Goal: Transaction & Acquisition: Purchase product/service

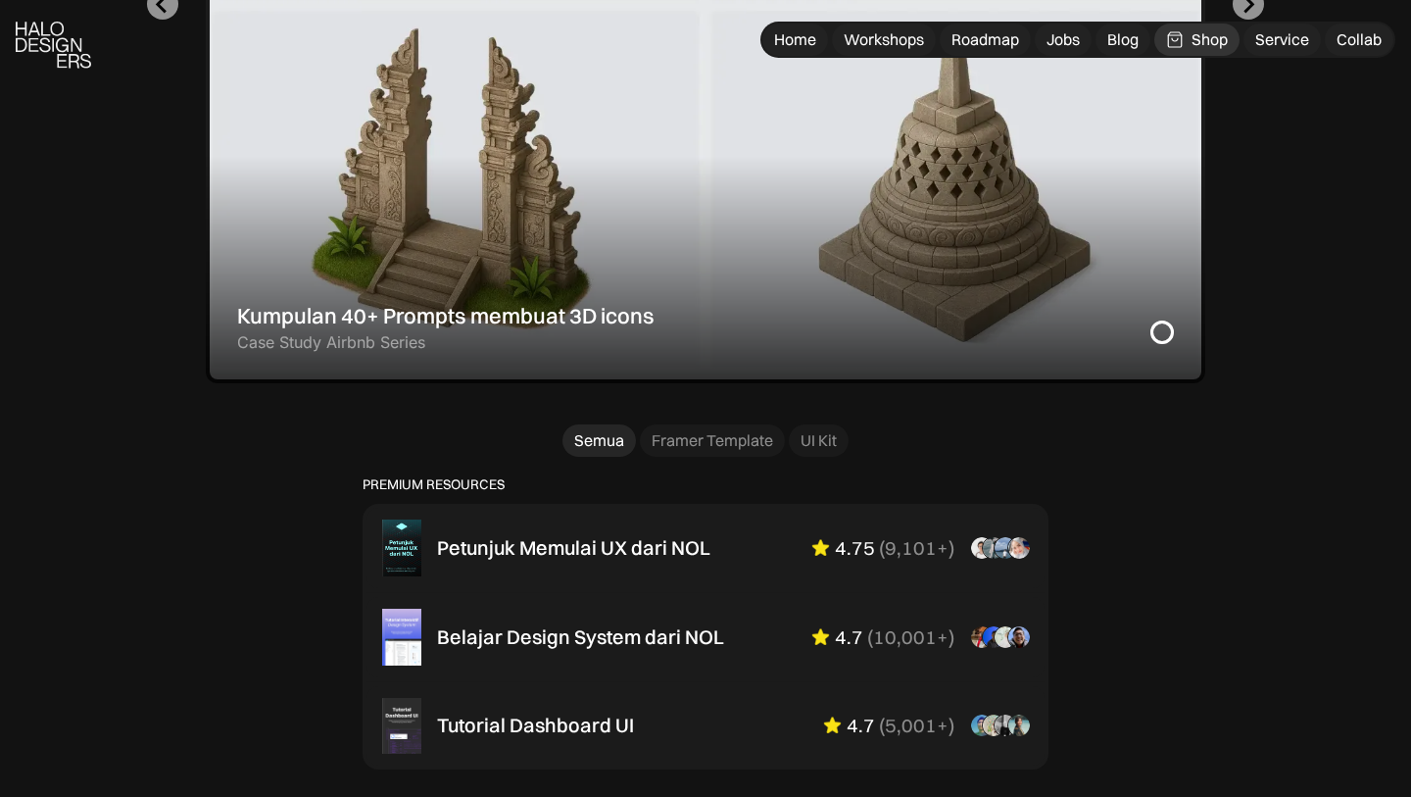
scroll to position [1024, 0]
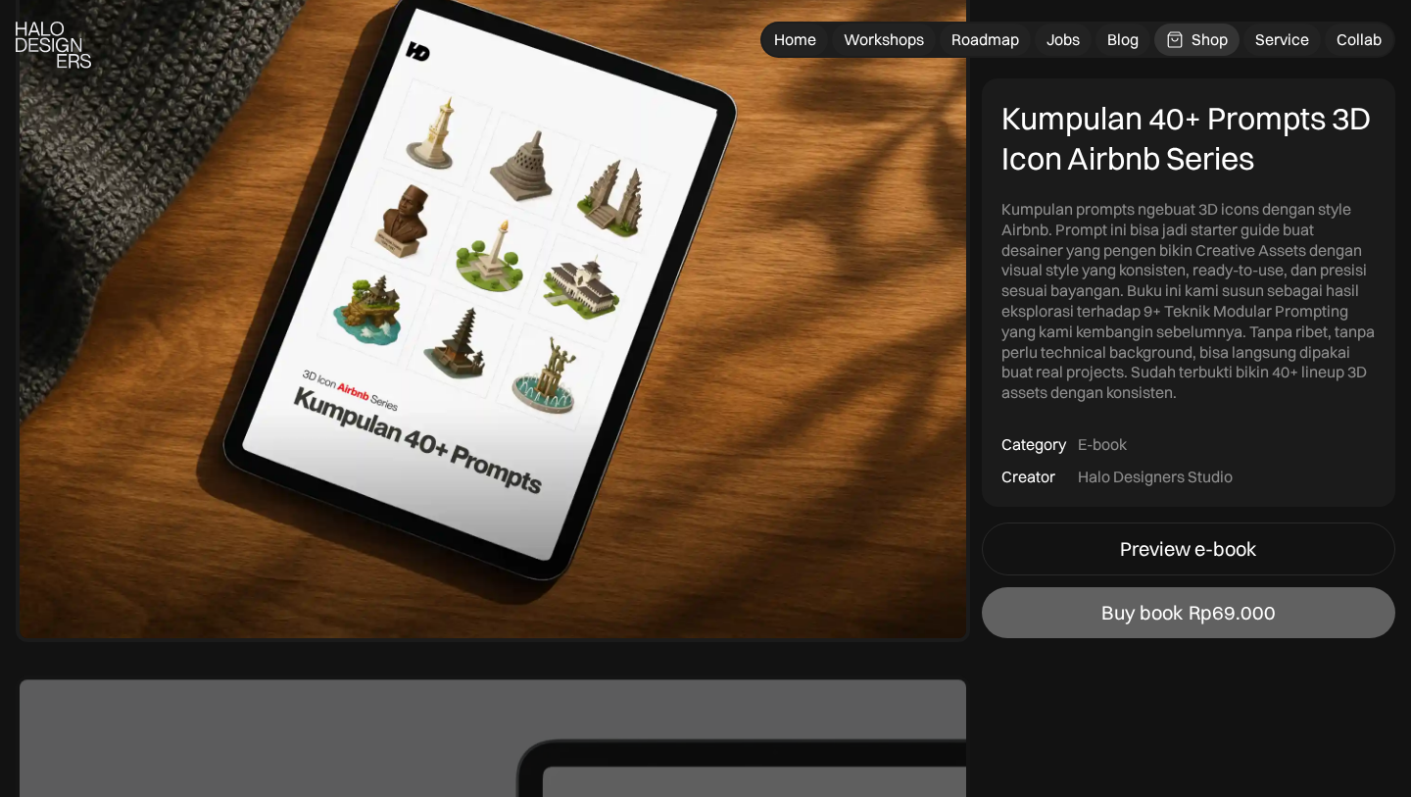
scroll to position [237, 0]
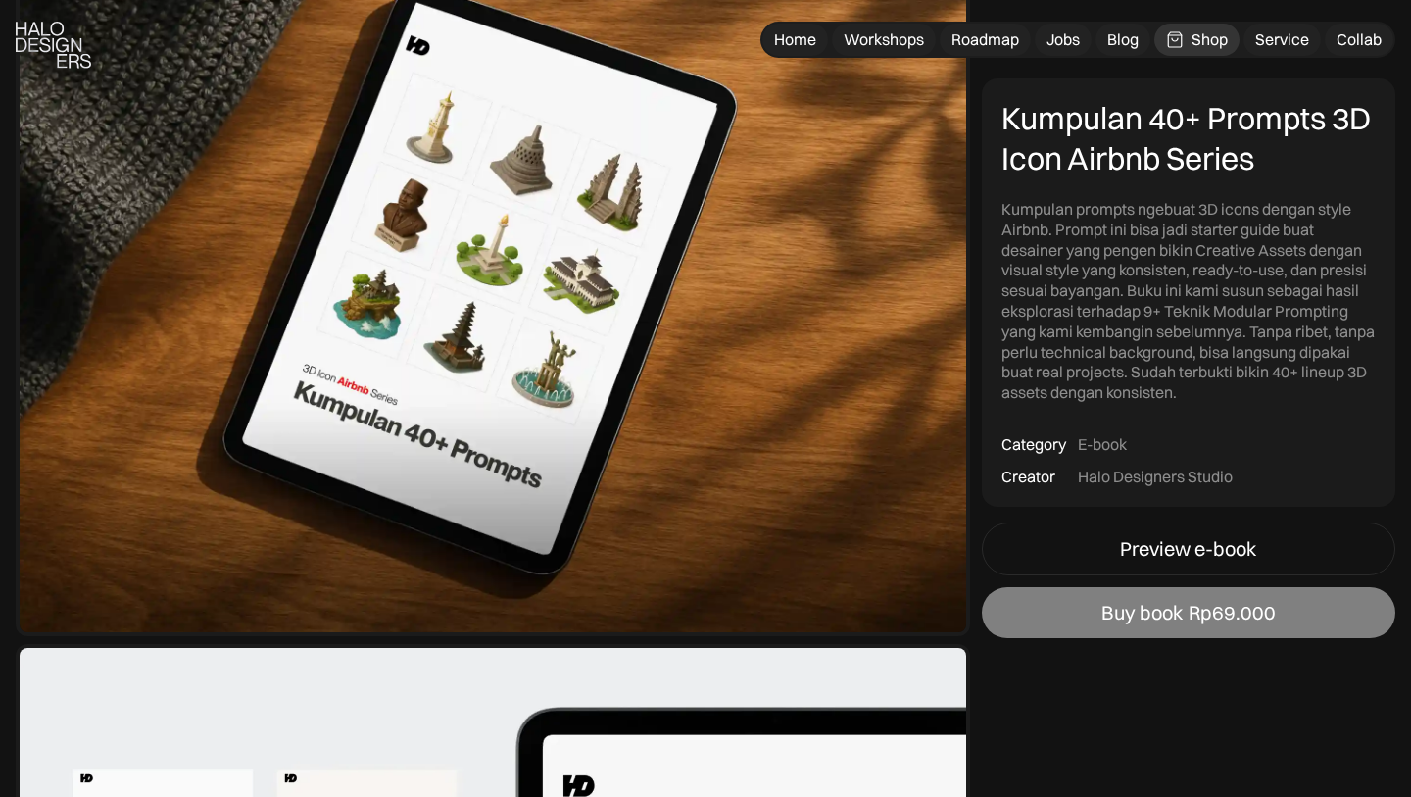
click at [1153, 624] on link "Buy book Rp69.000" at bounding box center [1189, 612] width 414 height 51
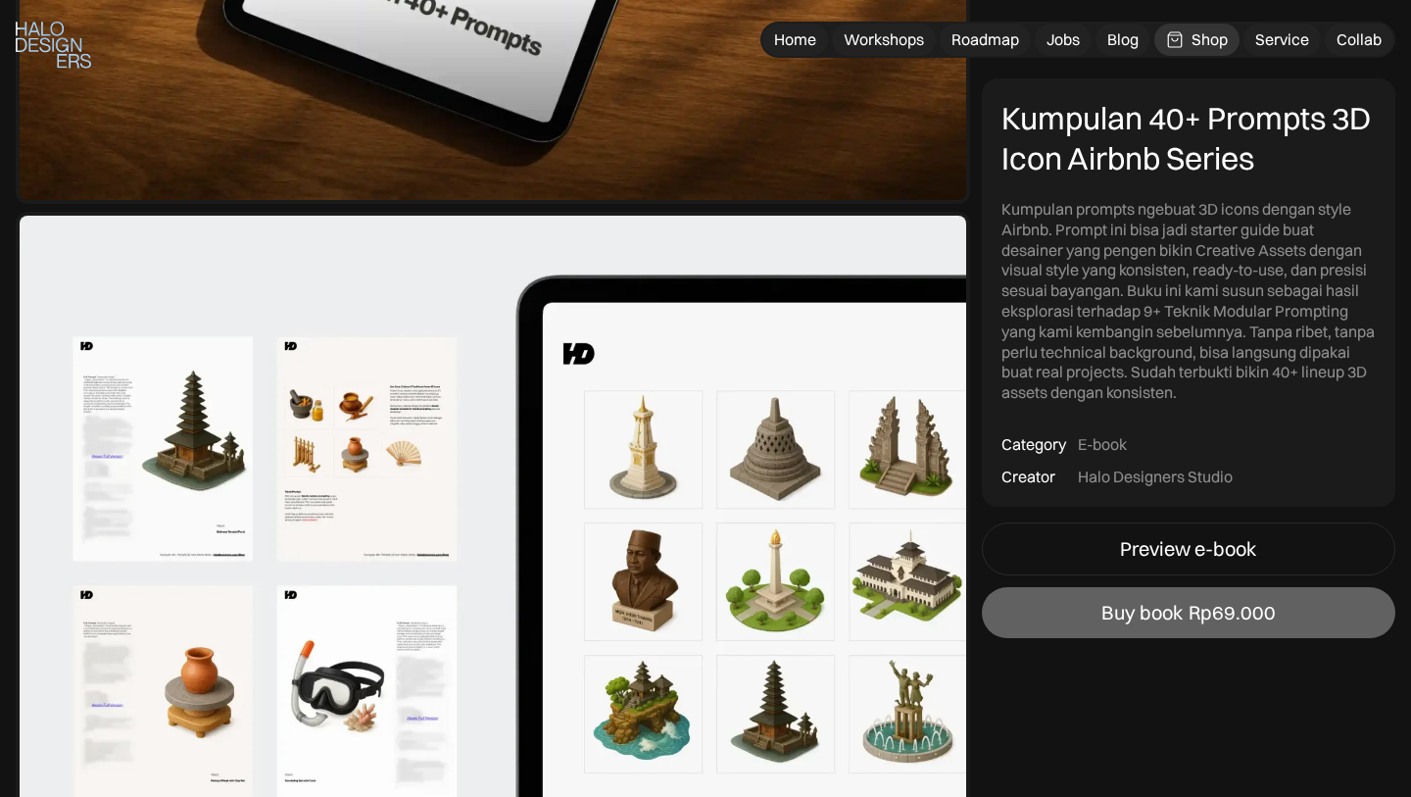
scroll to position [938, 0]
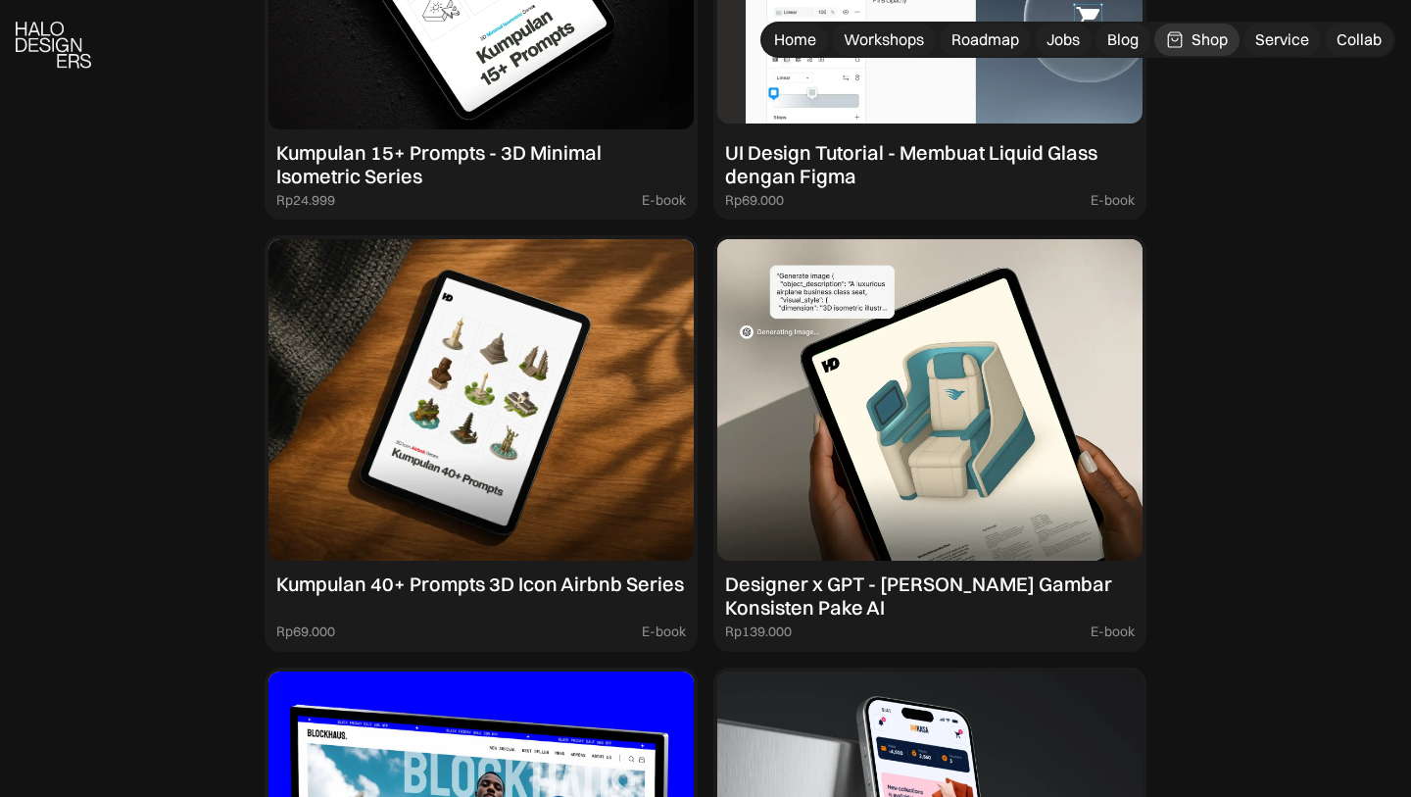
scroll to position [2105, 0]
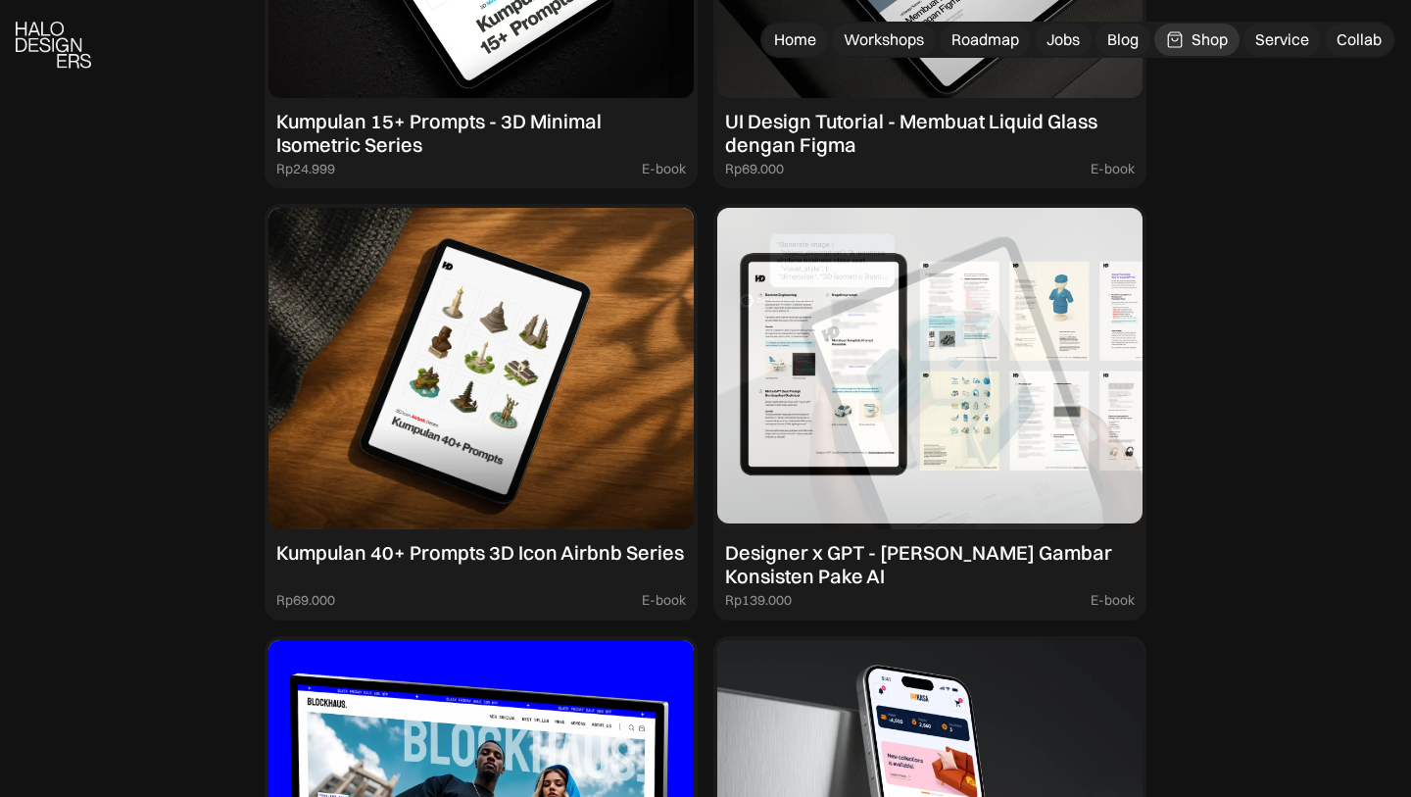
click at [1000, 441] on img at bounding box center [929, 368] width 425 height 321
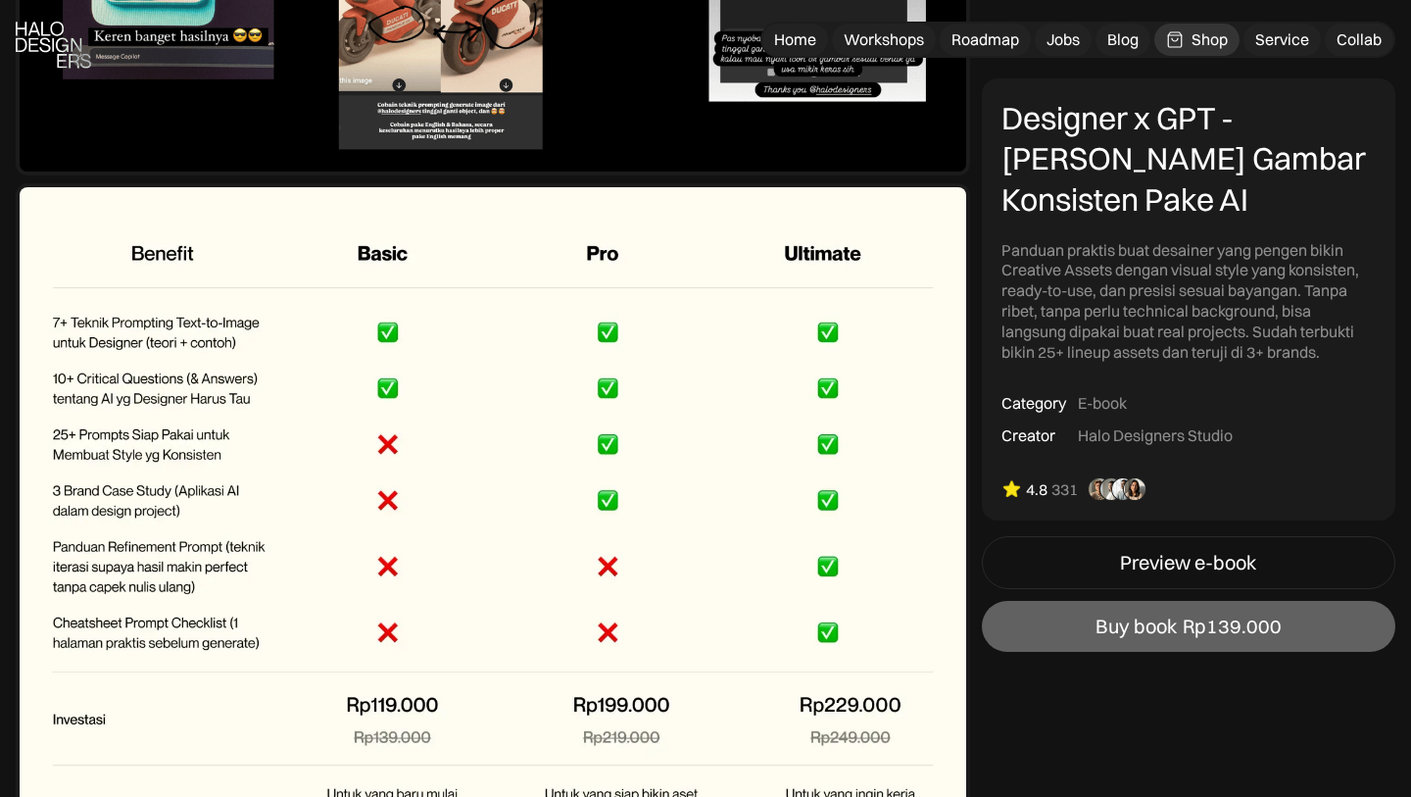
scroll to position [7333, 0]
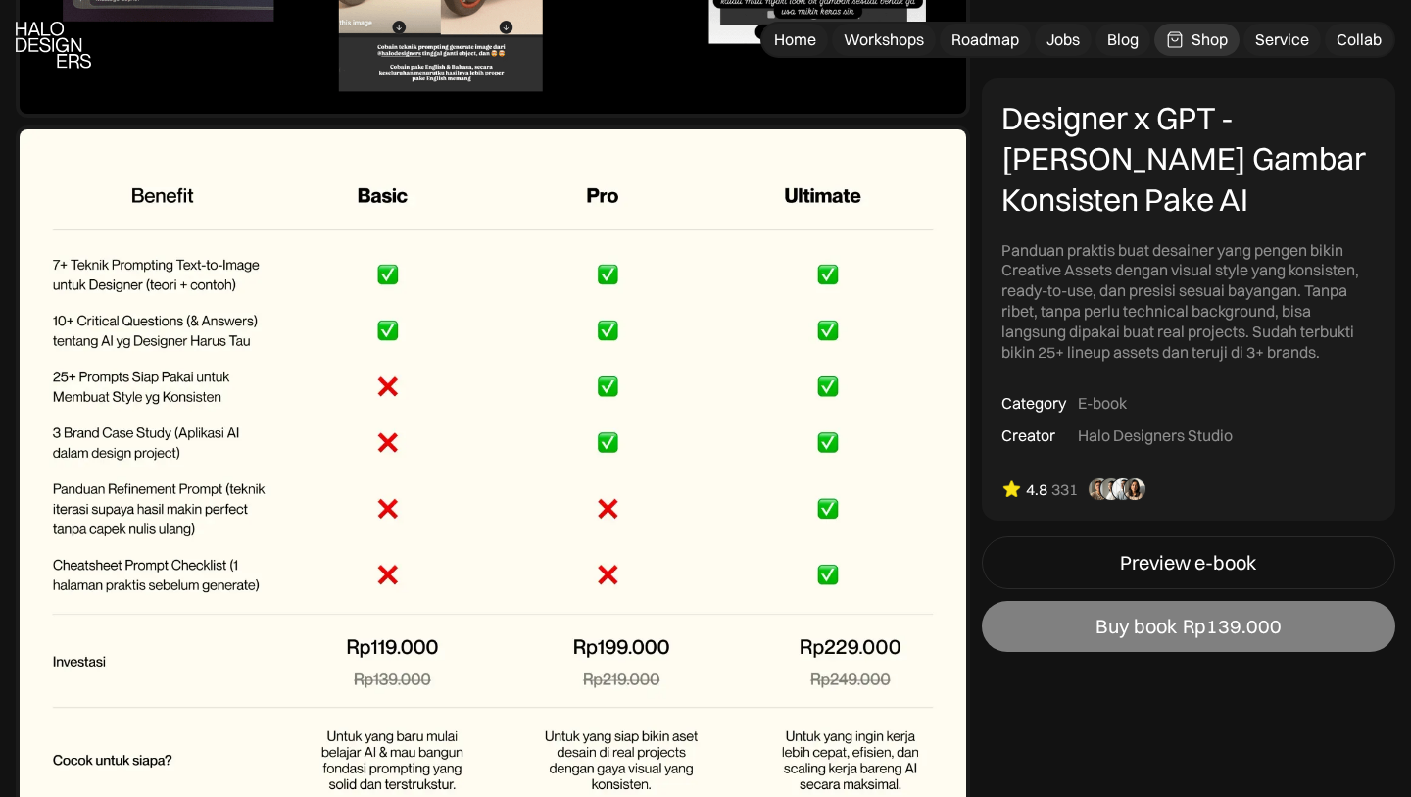
click at [1098, 634] on div "Buy book" at bounding box center [1136, 626] width 81 height 24
